Goal: Transaction & Acquisition: Purchase product/service

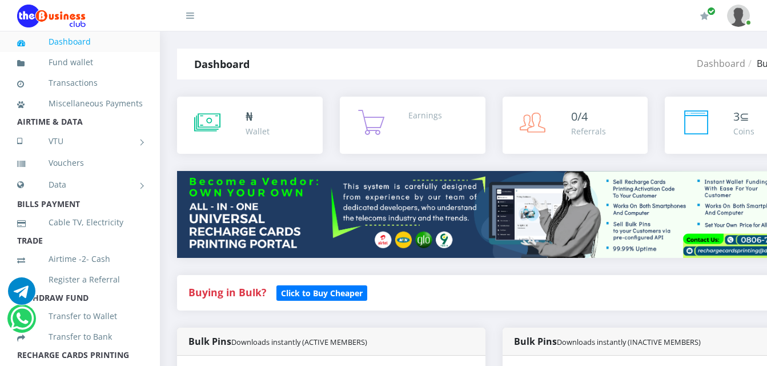
select select "MTN"
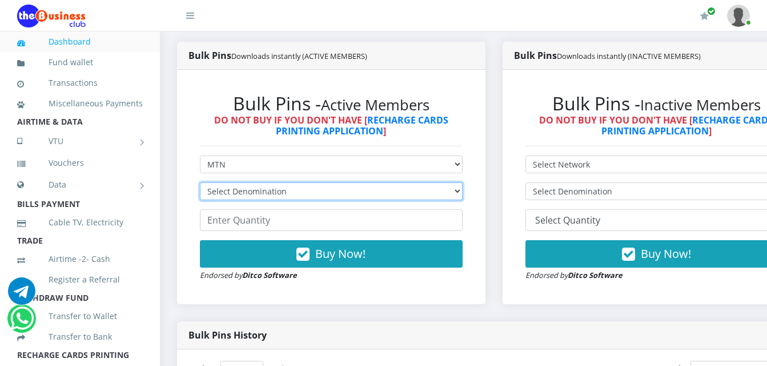
click at [322, 190] on select "Select Denomination MTN NGN100 - ₦96.99 MTN NGN200 - ₦193.98 MTN NGN400 - ₦387.…" at bounding box center [331, 191] width 263 height 18
select select "96.99-100"
click at [200, 184] on select "Select Denomination MTN NGN100 - ₦96.99 MTN NGN200 - ₦193.98 MTN NGN400 - ₦387.…" at bounding box center [331, 191] width 263 height 18
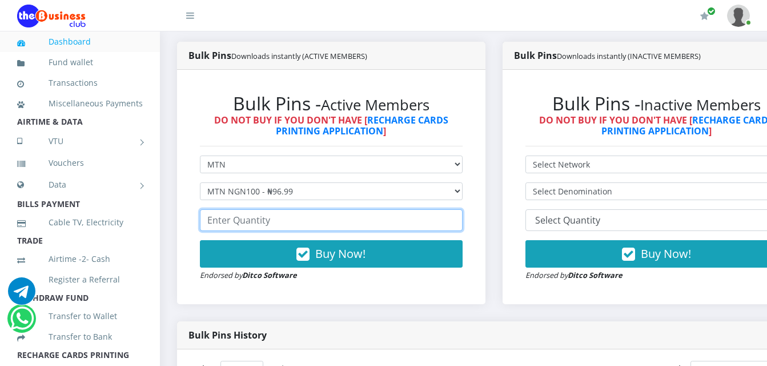
click at [320, 221] on input "number" at bounding box center [331, 220] width 263 height 22
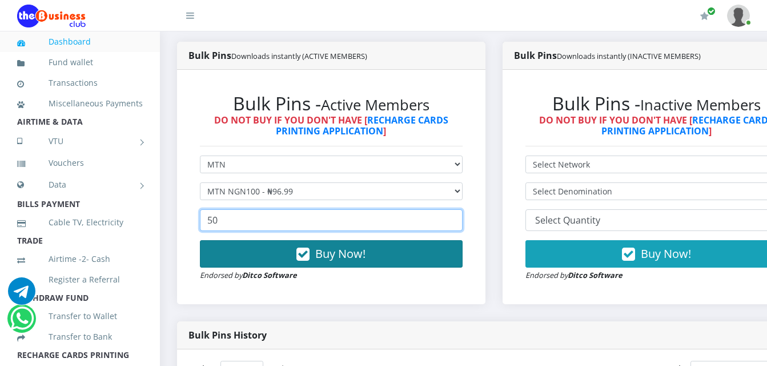
type input "50"
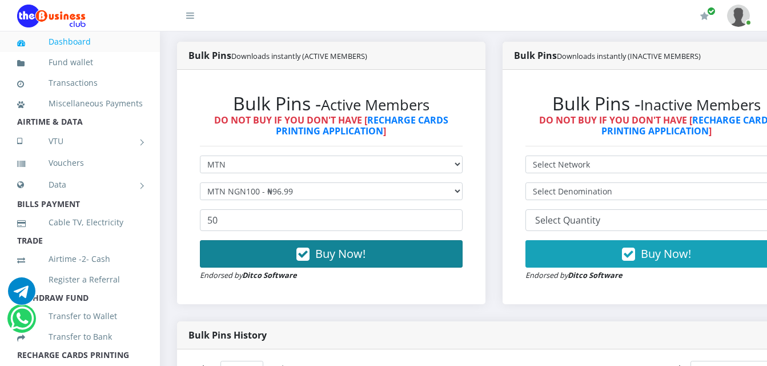
click at [326, 264] on button "Buy Now!" at bounding box center [331, 253] width 263 height 27
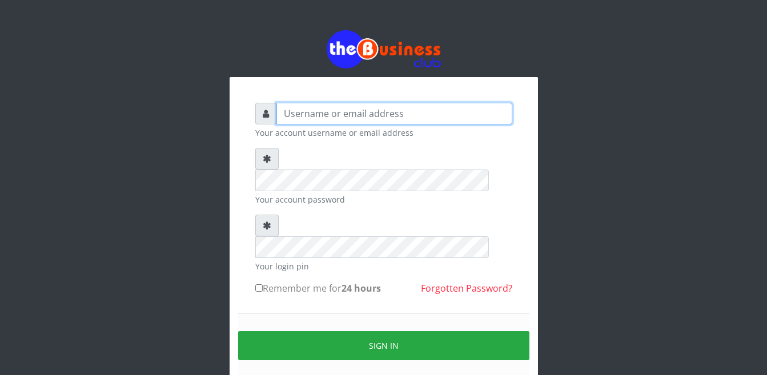
type input "Busybrain2"
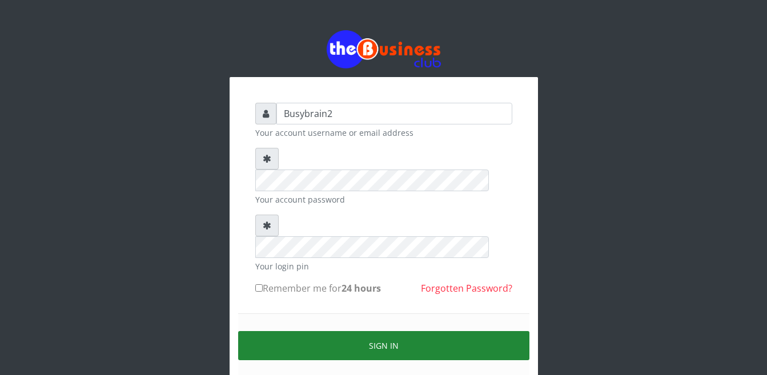
click at [398, 331] on button "Sign in" at bounding box center [383, 345] width 291 height 29
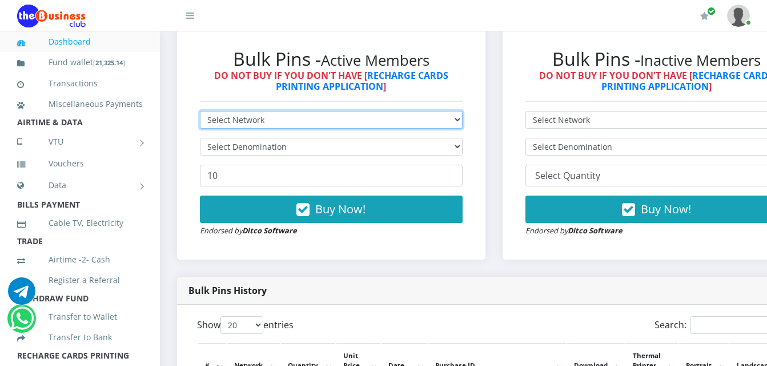
click at [277, 111] on select "Select Network MTN Globacom 9Mobile Airtel" at bounding box center [331, 120] width 263 height 18
select select "MTN"
click at [200, 111] on select "Select Network MTN Globacom 9Mobile Airtel" at bounding box center [331, 120] width 263 height 18
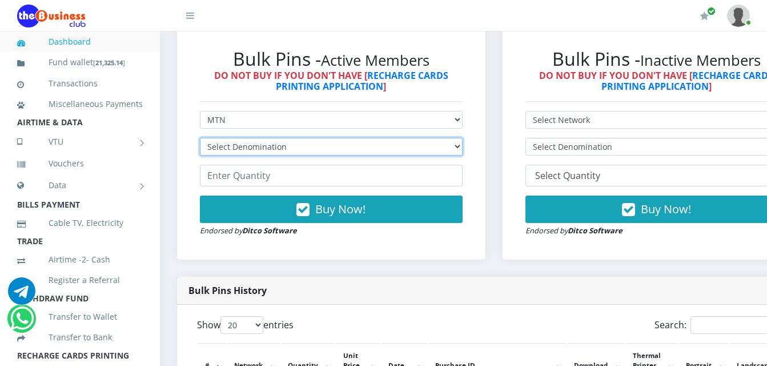
click at [297, 138] on select "Select Denomination MTN NGN100 - ₦96.99 MTN NGN200 - ₦193.98 MTN NGN400 - ₦387.…" at bounding box center [331, 147] width 263 height 18
select select "96.99-100"
click at [200, 138] on select "Select Denomination MTN NGN100 - ₦96.99 MTN NGN200 - ₦193.98 MTN NGN400 - ₦387.…" at bounding box center [331, 147] width 263 height 18
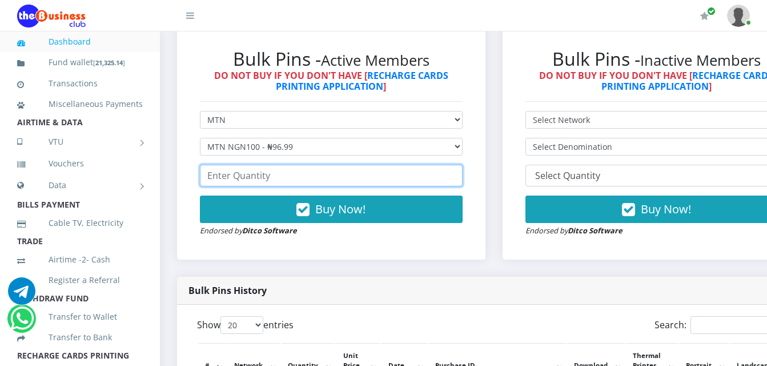
click at [302, 167] on input "number" at bounding box center [331, 175] width 263 height 22
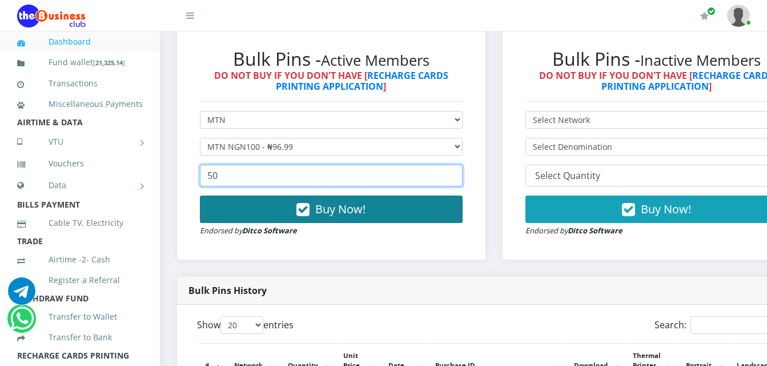
type input "50"
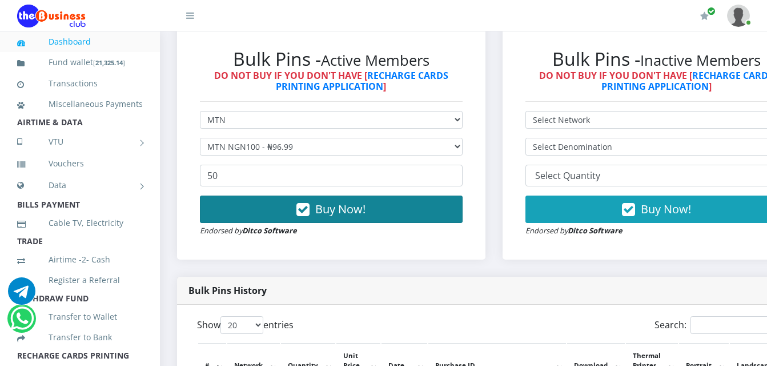
click at [306, 204] on icon "button" at bounding box center [302, 209] width 13 height 11
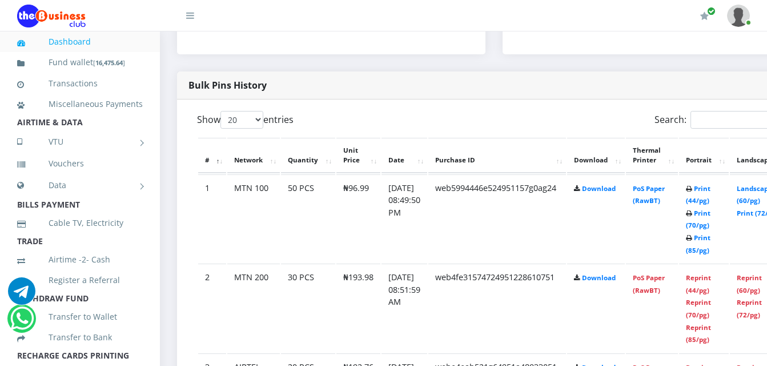
scroll to position [571, 0]
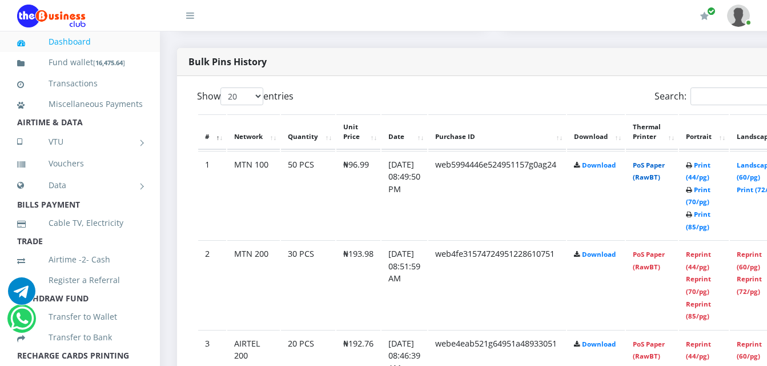
click at [665, 160] on link "PoS Paper (RawBT)" at bounding box center [649, 170] width 32 height 21
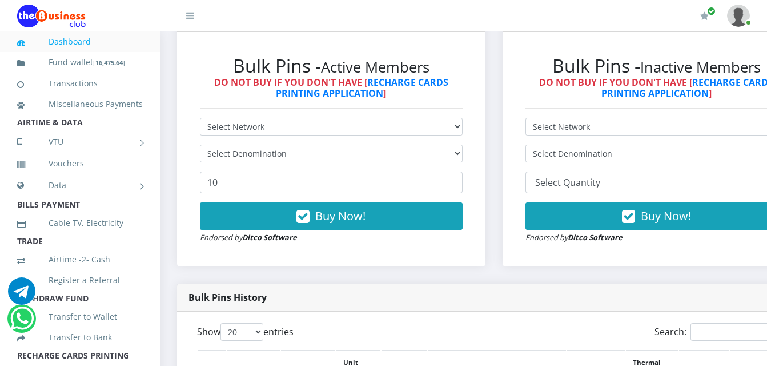
scroll to position [343, 0]
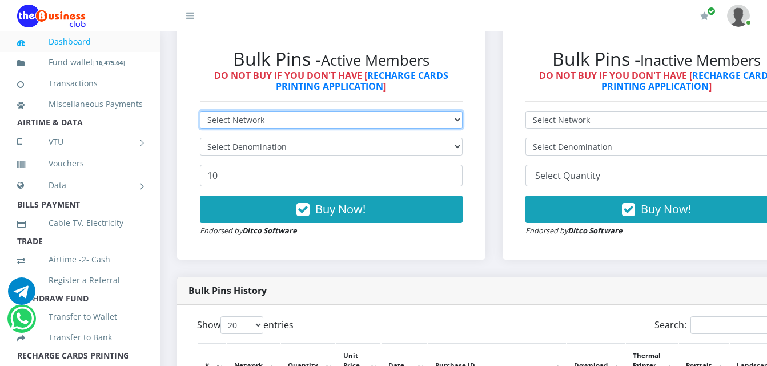
click at [339, 111] on select "Select Network MTN Globacom 9Mobile Airtel" at bounding box center [331, 120] width 263 height 18
select select "MTN"
click at [200, 111] on select "Select Network MTN Globacom 9Mobile Airtel" at bounding box center [331, 120] width 263 height 18
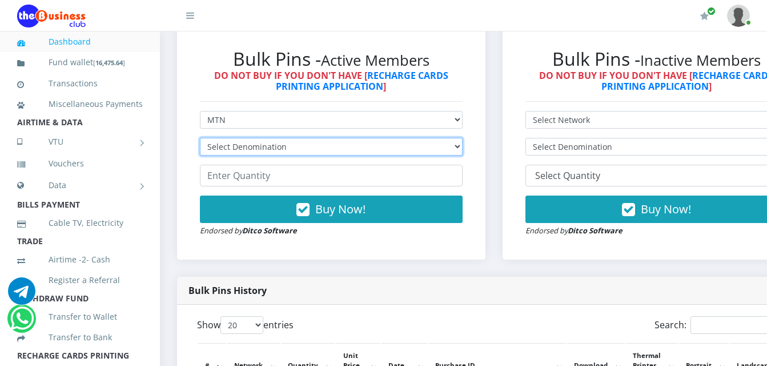
click at [334, 138] on select "Select Denomination MTN NGN100 - ₦96.99 MTN NGN200 - ₦193.98 MTN NGN400 - ₦387.…" at bounding box center [331, 147] width 263 height 18
select select "193.98-200"
click at [200, 138] on select "Select Denomination MTN NGN100 - ₦96.99 MTN NGN200 - ₦193.98 MTN NGN400 - ₦387.…" at bounding box center [331, 147] width 263 height 18
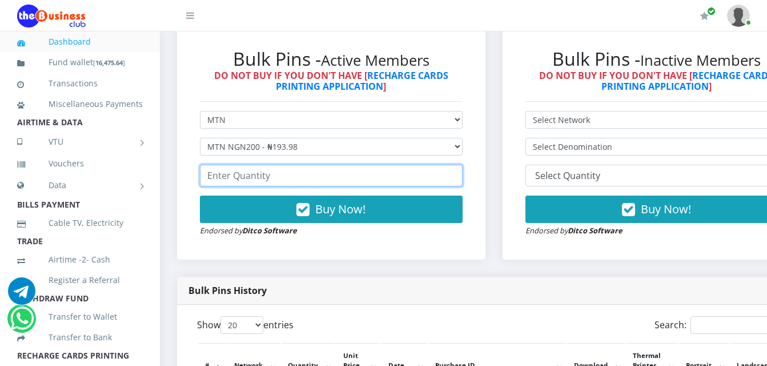
click at [341, 173] on input "number" at bounding box center [331, 175] width 263 height 22
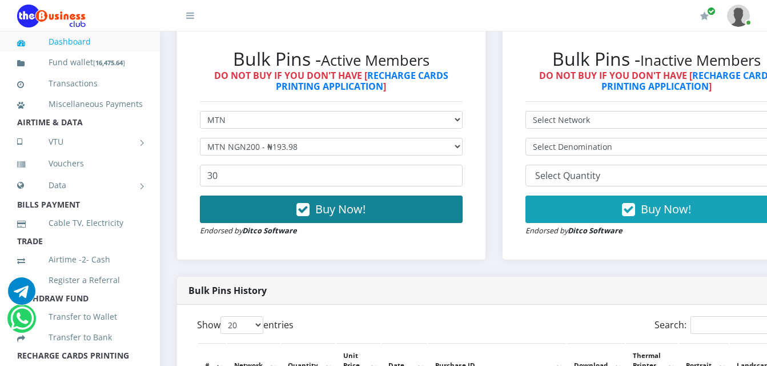
click at [343, 204] on span "Buy Now!" at bounding box center [340, 208] width 50 height 15
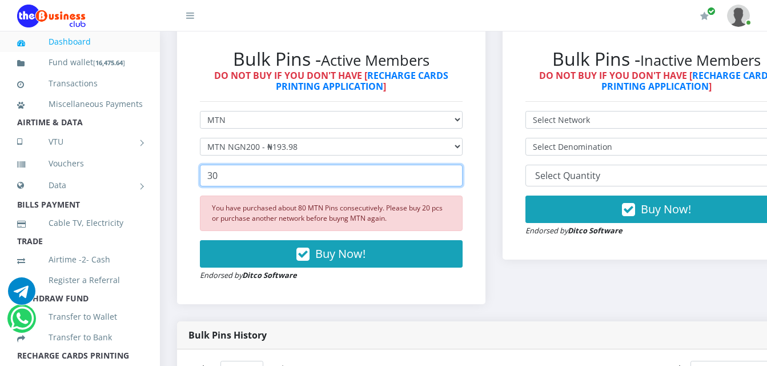
click at [224, 164] on input "30" at bounding box center [331, 175] width 263 height 22
type input "3"
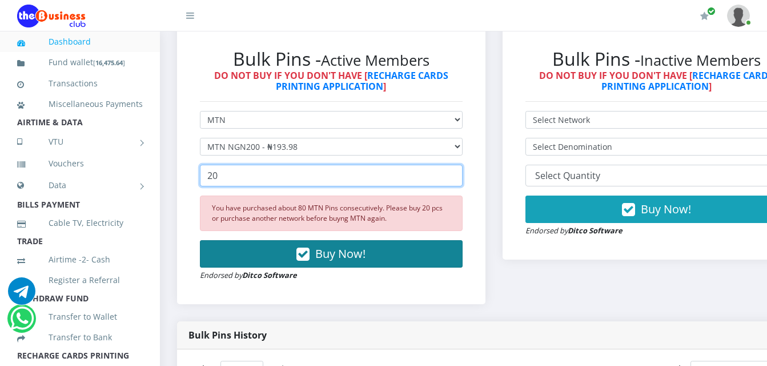
type input "20"
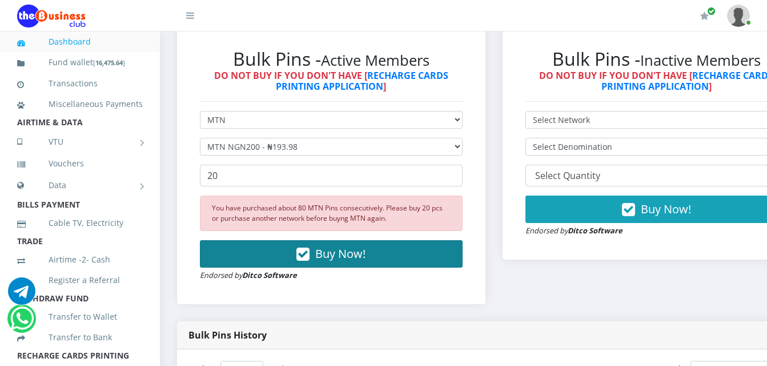
click at [260, 251] on button "Buy Now!" at bounding box center [331, 253] width 263 height 27
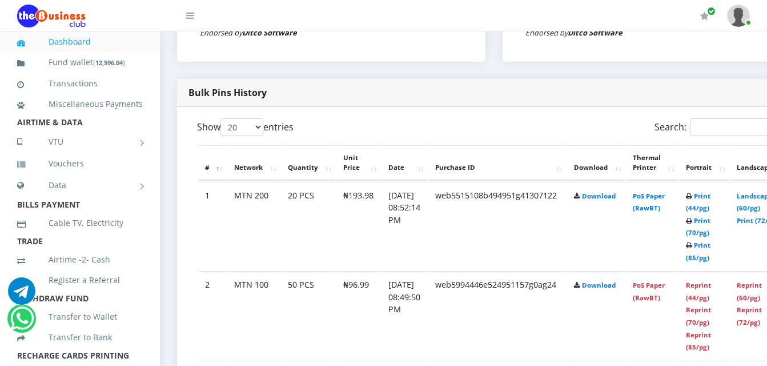
scroll to position [628, 0]
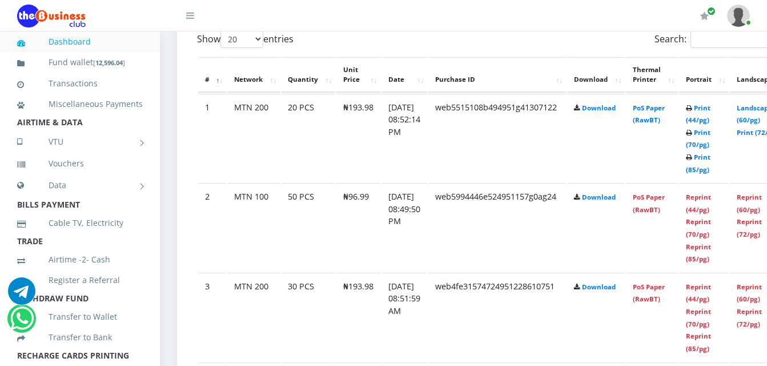
click at [659, 94] on td "PoS Paper (RawBT)" at bounding box center [652, 138] width 52 height 89
click at [659, 103] on link "PoS Paper (RawBT)" at bounding box center [649, 113] width 32 height 21
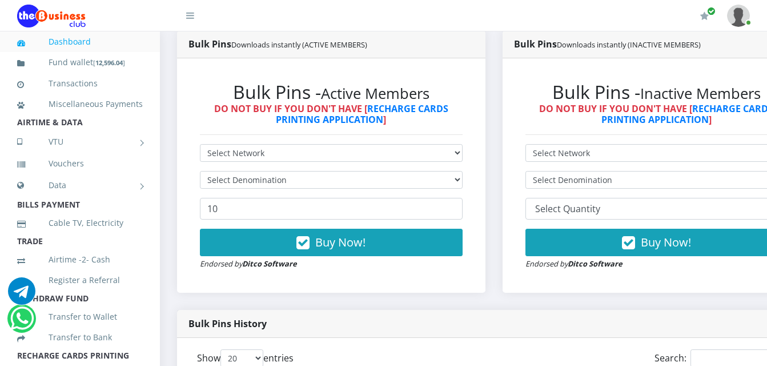
scroll to position [343, 0]
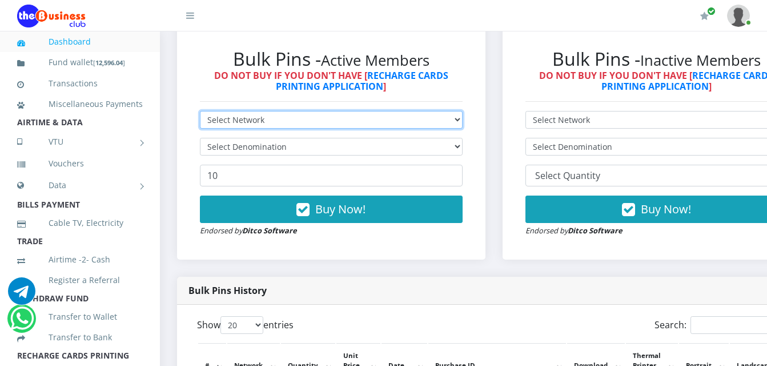
click at [296, 111] on select "Select Network MTN Globacom 9Mobile Airtel" at bounding box center [331, 120] width 263 height 18
select select "Airtel"
click at [200, 111] on select "Select Network MTN Globacom 9Mobile Airtel" at bounding box center [331, 120] width 263 height 18
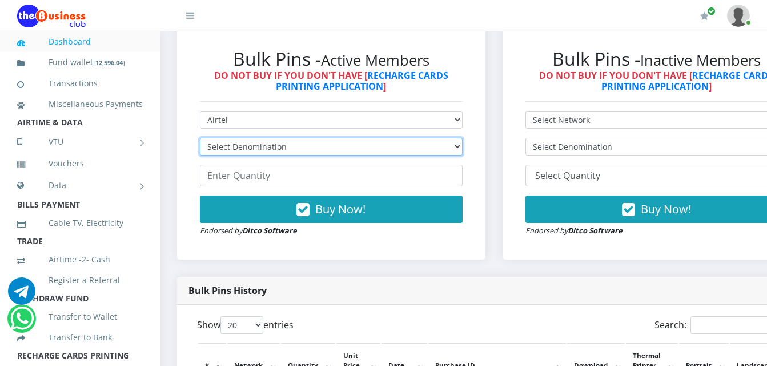
click at [322, 138] on select "Select Denomination Airtel NGN100 - ₦96.38 Airtel NGN200 - ₦192.76 Airtel NGN50…" at bounding box center [331, 147] width 263 height 18
select select "96.38-100"
click at [200, 138] on select "Select Denomination Airtel NGN100 - ₦96.38 Airtel NGN200 - ₦192.76 Airtel NGN50…" at bounding box center [331, 147] width 263 height 18
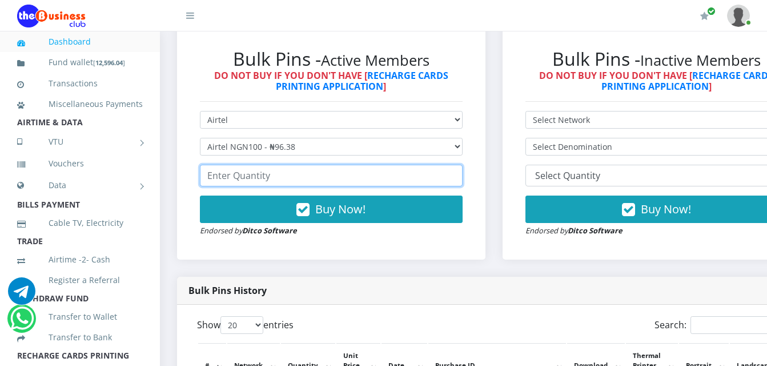
click at [318, 164] on input "number" at bounding box center [331, 175] width 263 height 22
type input "2"
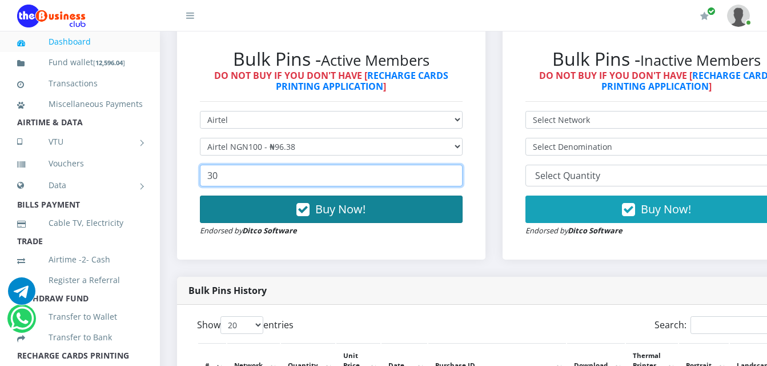
type input "30"
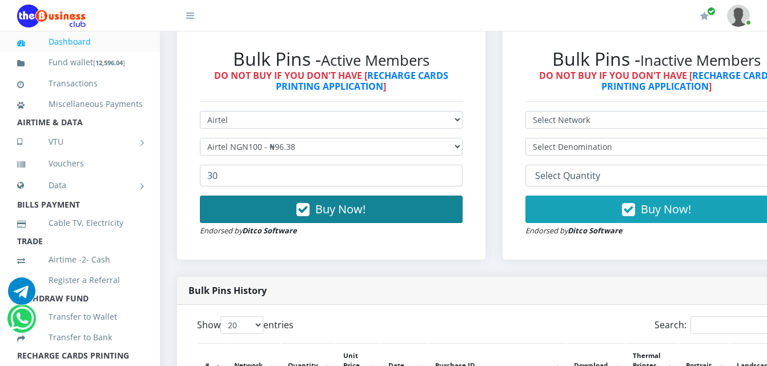
click at [267, 198] on button "Buy Now!" at bounding box center [331, 208] width 263 height 27
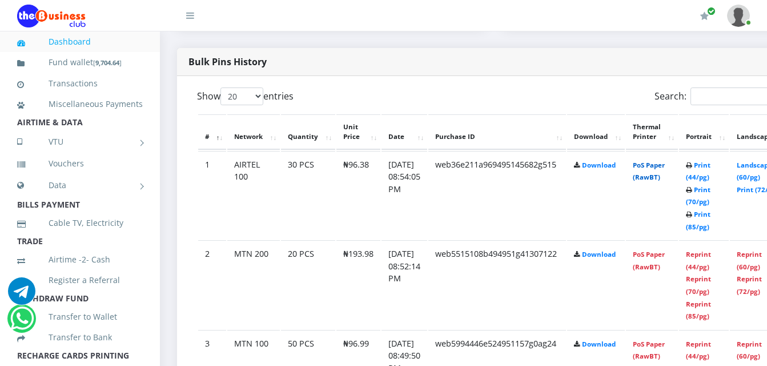
click at [665, 160] on link "PoS Paper (RawBT)" at bounding box center [649, 170] width 32 height 21
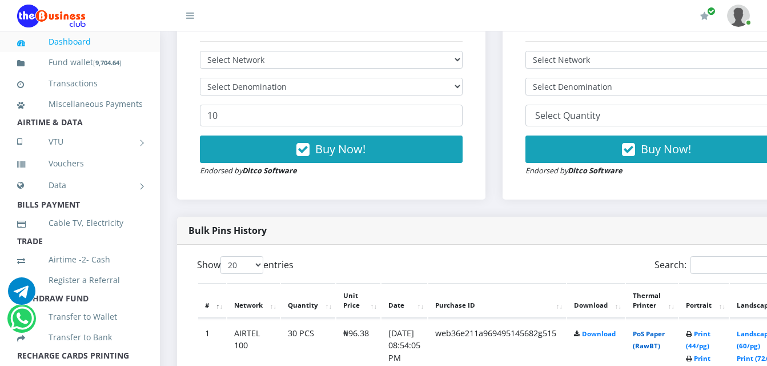
scroll to position [343, 0]
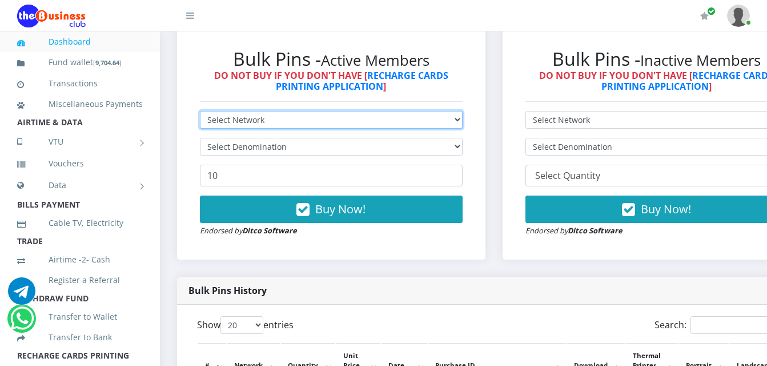
click at [308, 111] on select "Select Network MTN Globacom 9Mobile Airtel" at bounding box center [331, 120] width 263 height 18
select select "Airtel"
click at [200, 111] on select "Select Network MTN Globacom 9Mobile Airtel" at bounding box center [331, 120] width 263 height 18
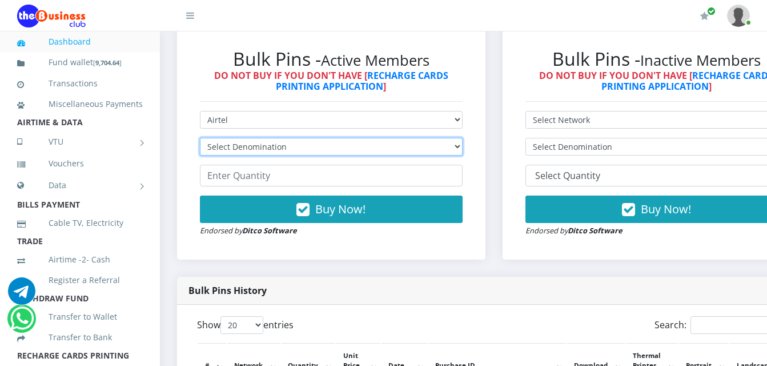
click at [288, 138] on select "Select Denomination Airtel NGN100 - ₦96.38 Airtel NGN200 - ₦192.76 Airtel NGN50…" at bounding box center [331, 147] width 263 height 18
select select "192.76-200"
click at [200, 138] on select "Select Denomination Airtel NGN100 - ₦96.38 Airtel NGN200 - ₦192.76 Airtel NGN50…" at bounding box center [331, 147] width 263 height 18
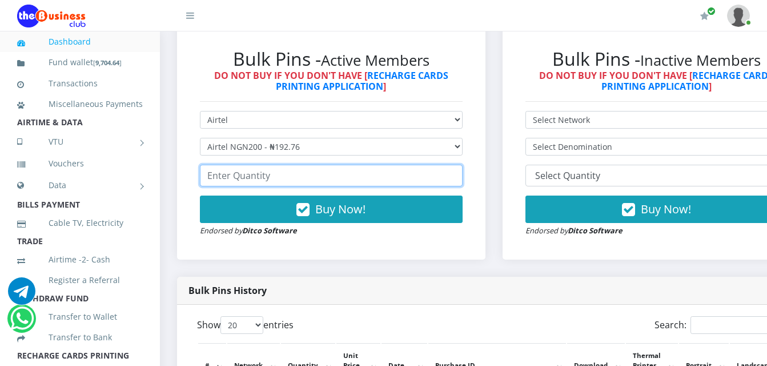
click at [220, 172] on input "number" at bounding box center [331, 175] width 263 height 22
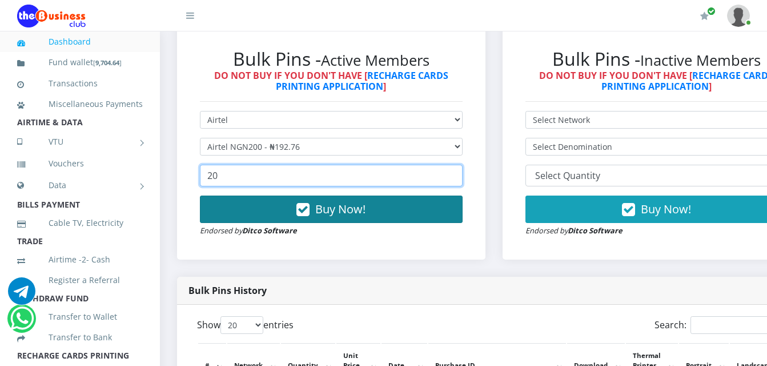
type input "20"
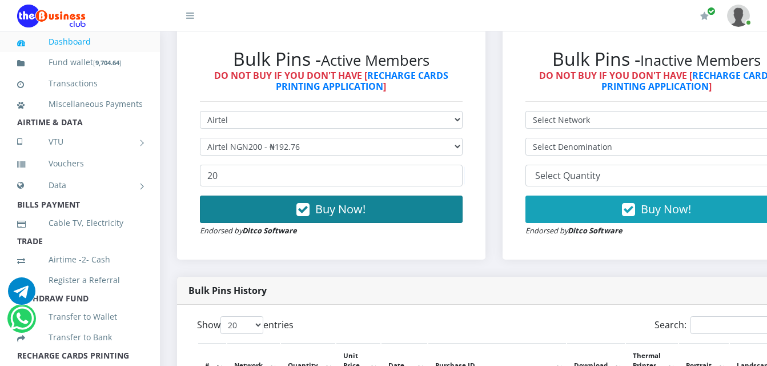
click at [343, 203] on span "Buy Now!" at bounding box center [340, 208] width 50 height 15
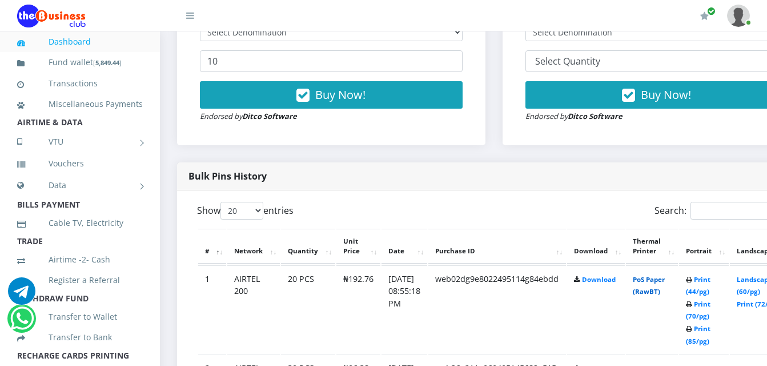
click at [661, 275] on link "PoS Paper (RawBT)" at bounding box center [649, 285] width 32 height 21
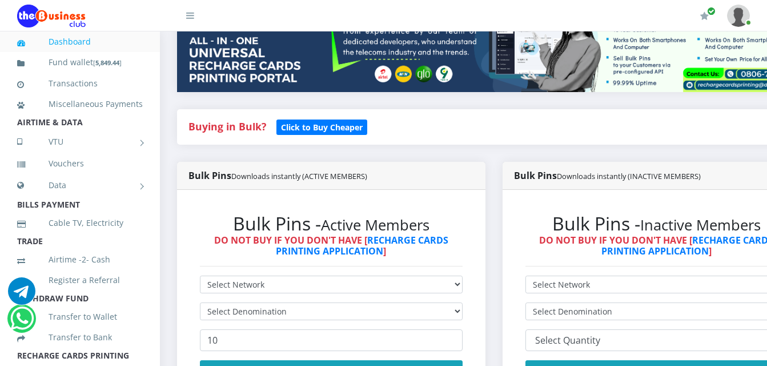
scroll to position [228, 0]
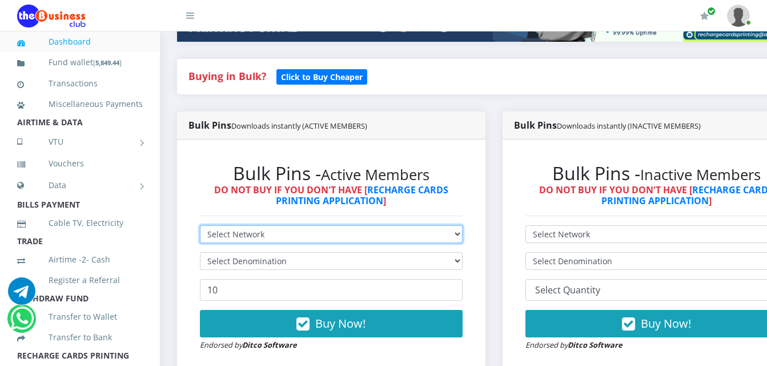
click at [357, 225] on select "Select Network MTN Globacom 9Mobile Airtel" at bounding box center [331, 234] width 263 height 18
click at [362, 225] on select "Select Network MTN Globacom 9Mobile Airtel" at bounding box center [331, 234] width 263 height 18
select select "MTN"
click at [200, 225] on select "Select Network MTN Globacom 9Mobile Airtel" at bounding box center [331, 234] width 263 height 18
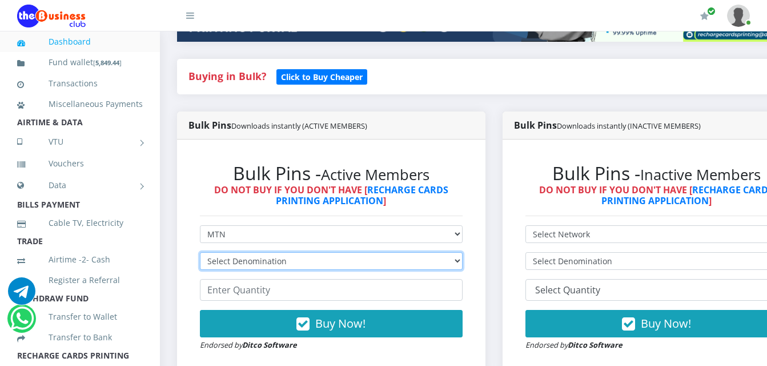
click at [368, 254] on select "Select Denomination MTN NGN100 - ₦96.99 MTN NGN200 - ₦193.98 MTN NGN400 - ₦387.…" at bounding box center [331, 261] width 263 height 18
select select "193.98-200"
click at [200, 252] on select "Select Denomination MTN NGN100 - ₦96.99 MTN NGN200 - ₦193.98 MTN NGN400 - ₦387.…" at bounding box center [331, 261] width 263 height 18
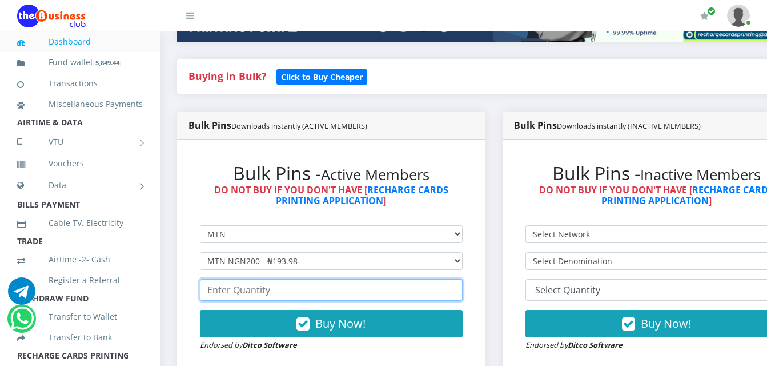
click at [362, 281] on input "number" at bounding box center [331, 290] width 263 height 22
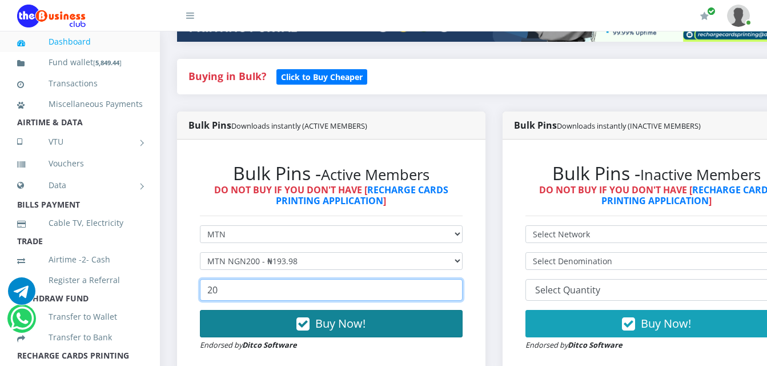
type input "20"
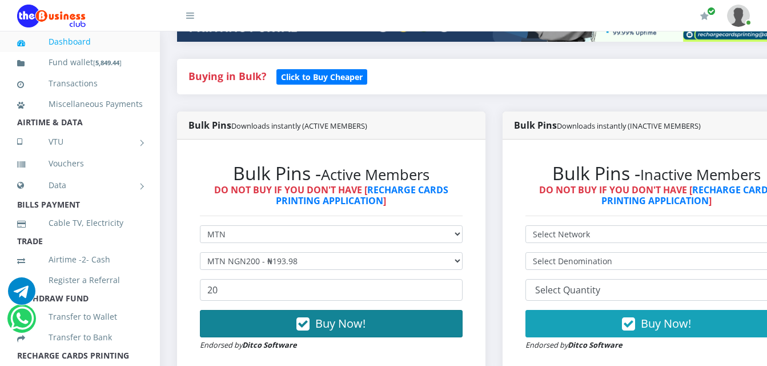
click at [362, 315] on span "Buy Now!" at bounding box center [340, 322] width 50 height 15
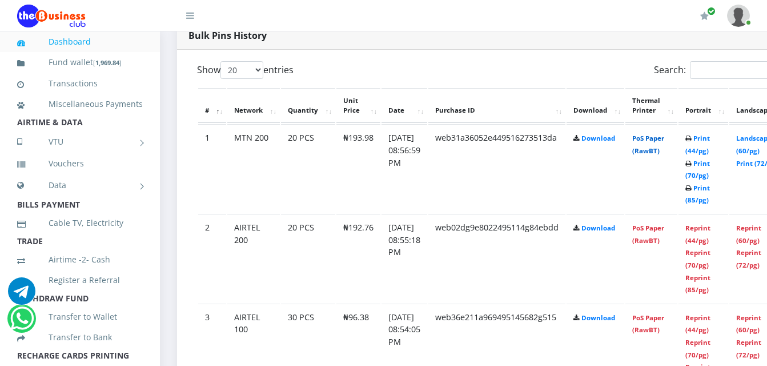
click at [662, 137] on link "PoS Paper (RawBT)" at bounding box center [648, 144] width 32 height 21
